Goal: Find specific page/section: Find specific page/section

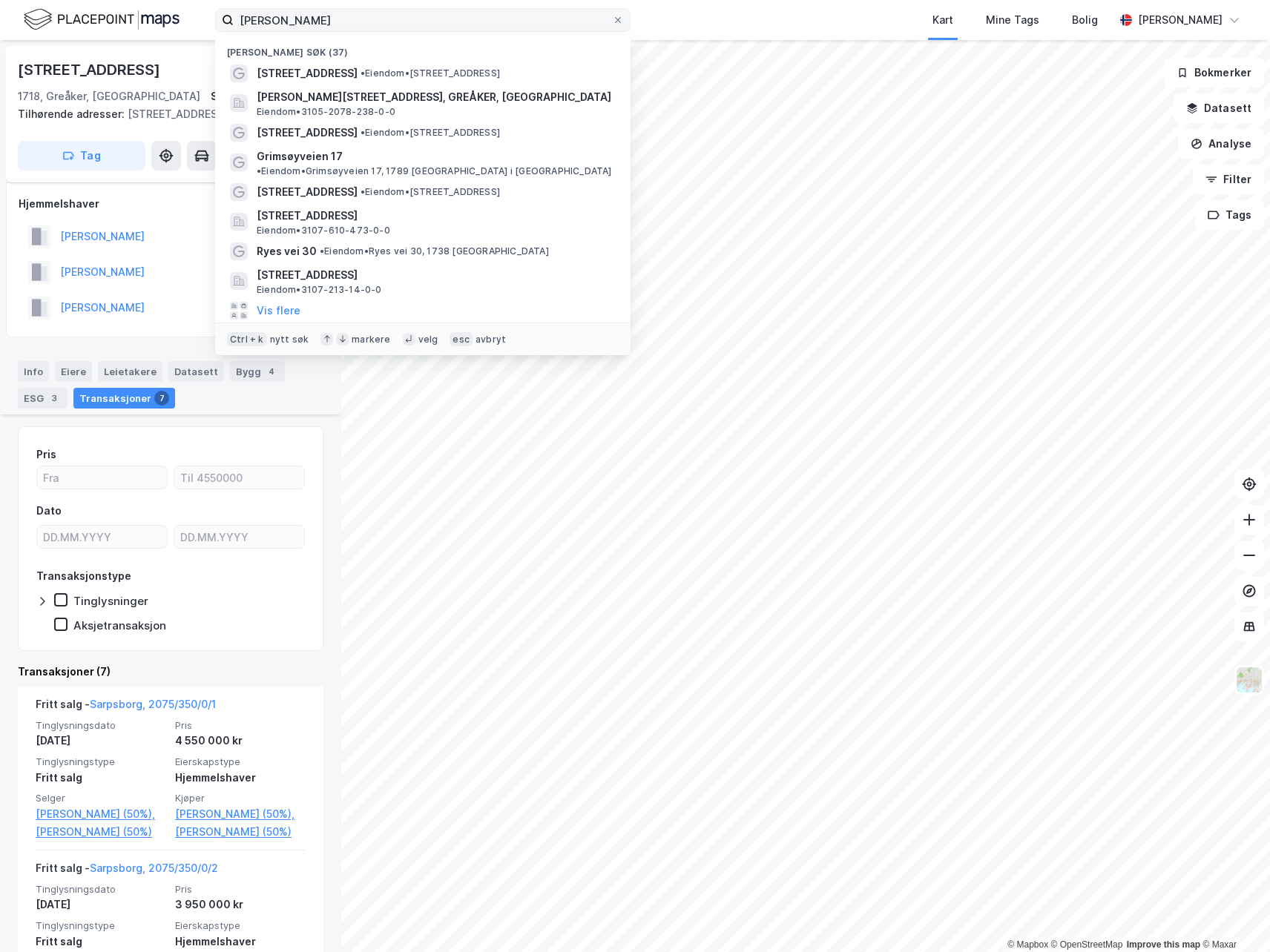
scroll to position [371, 0]
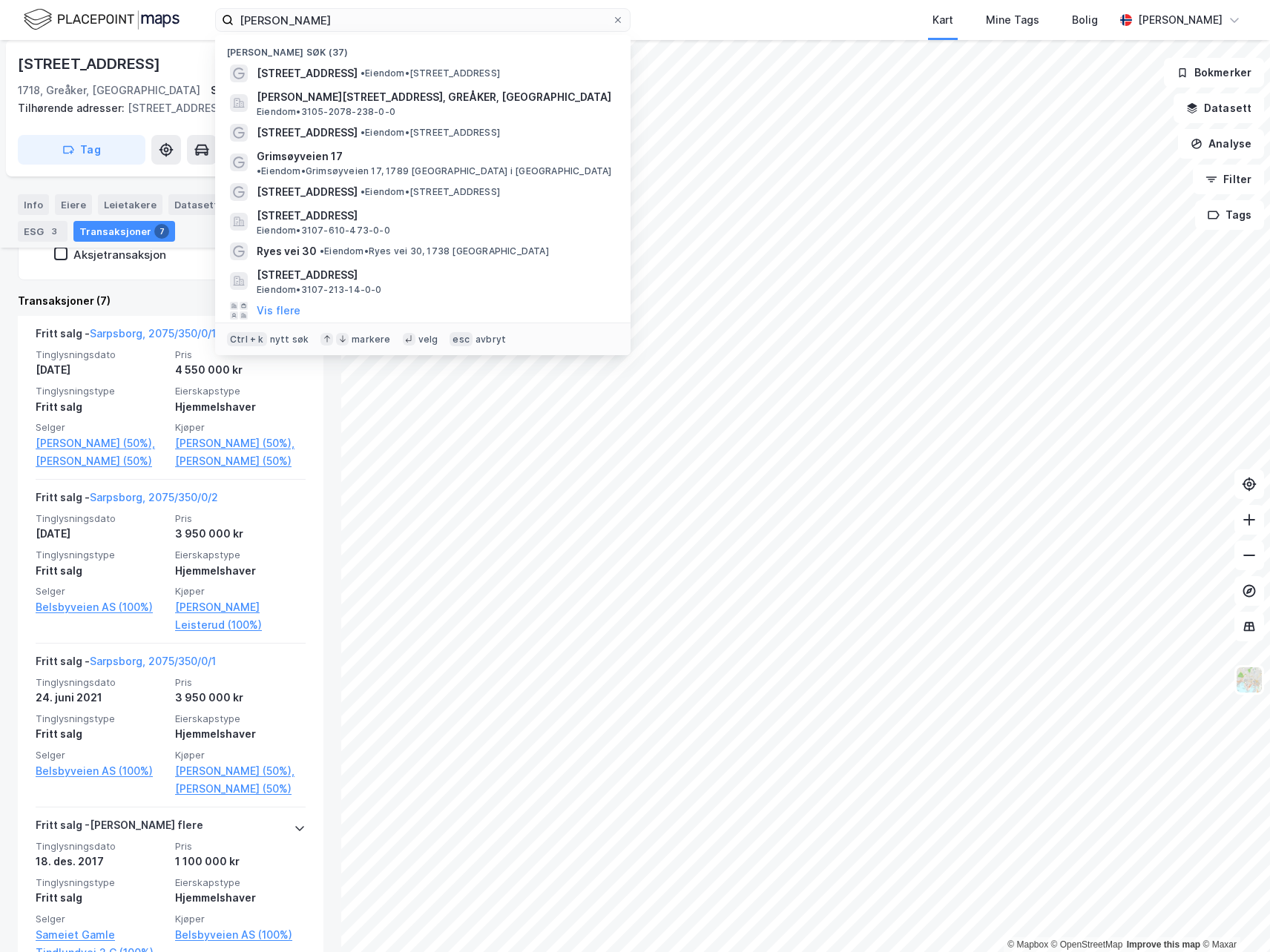
click at [208, 7] on div "johan theod Nylige søk (37) Prestegårdsveien 11 • Eiendom • Prestegårdsveien 11…" at bounding box center [635, 20] width 1270 height 40
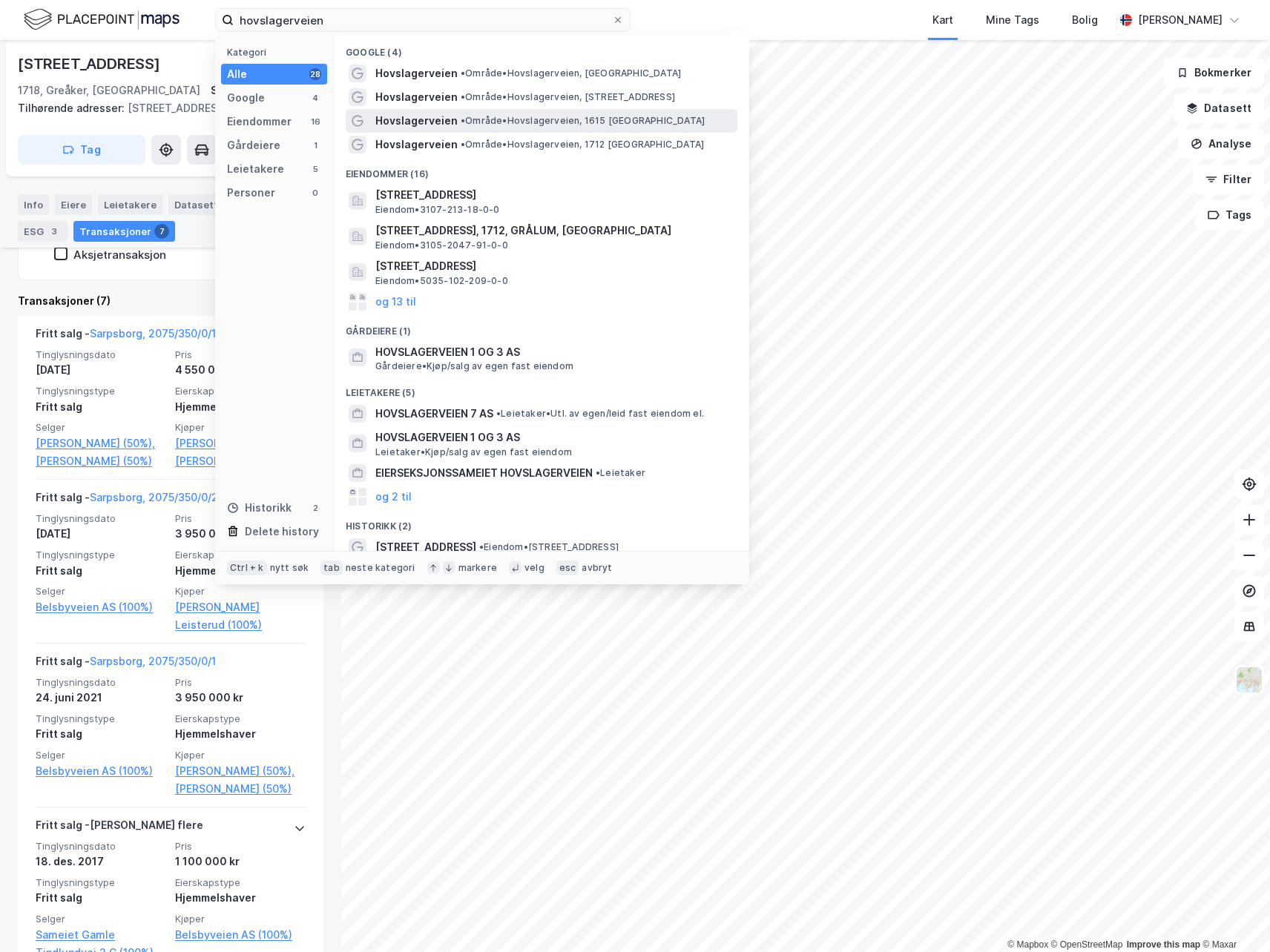
type input "hovslagerveien"
click at [410, 116] on span "Hovslagerveien" at bounding box center [416, 121] width 82 height 18
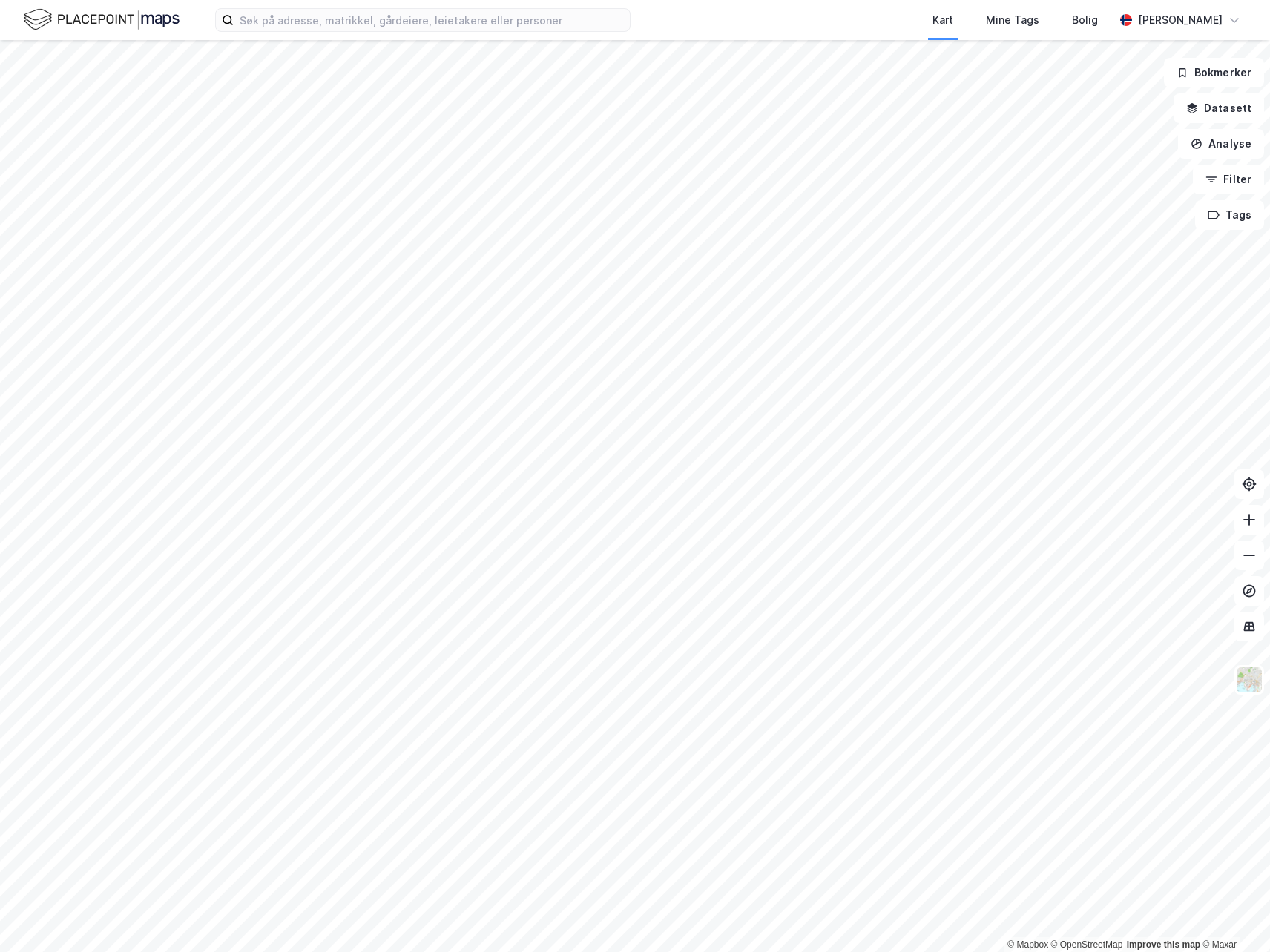
click at [397, 33] on div "Kart Mine Tags Bolig [PERSON_NAME]" at bounding box center [635, 20] width 1270 height 40
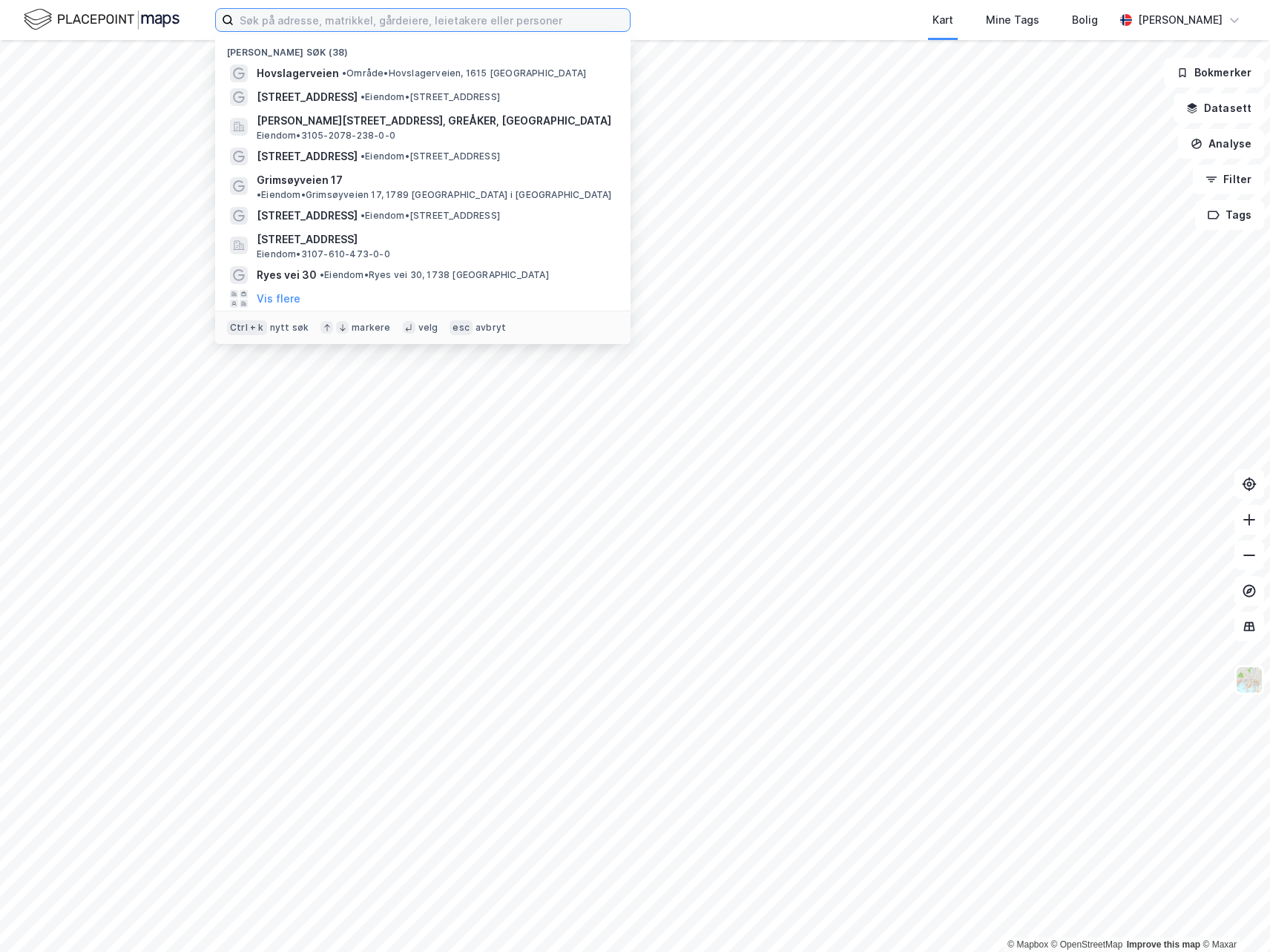
click at [396, 24] on input at bounding box center [432, 20] width 396 height 22
click at [427, 62] on div "Hovslagerveien • Område • Hovslagerveien, 1615 [GEOGRAPHIC_DATA]" at bounding box center [423, 73] width 392 height 24
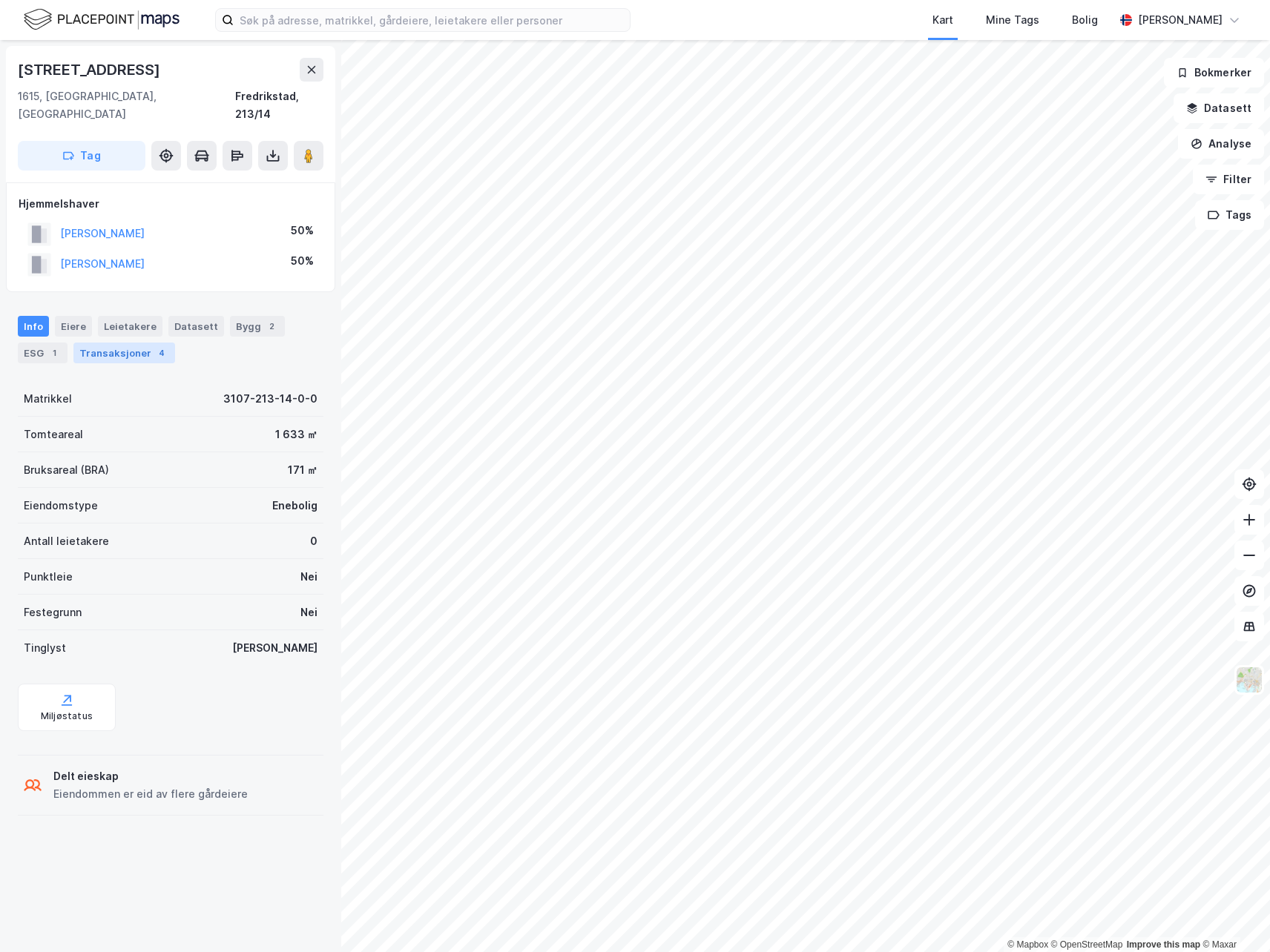
click at [105, 343] on div "Transaksjoner 4" at bounding box center [124, 353] width 102 height 21
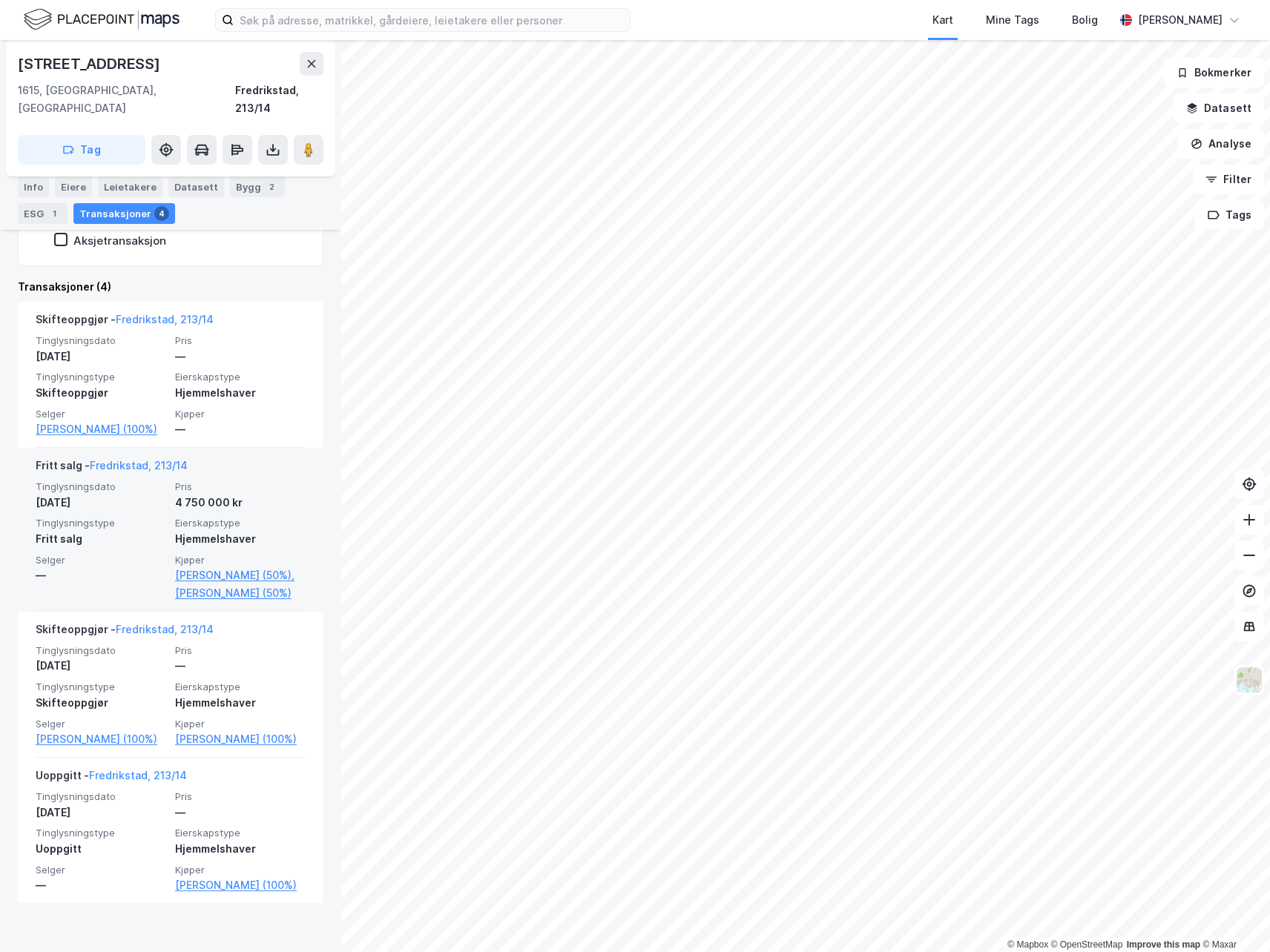
scroll to position [361, 0]
